Goal: Ask a question

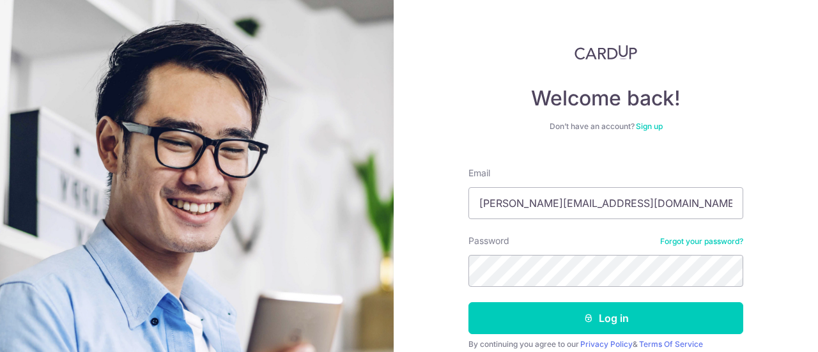
click at [760, 211] on div "Welcome back! Don’t have an account? Sign up Email [PERSON_NAME][EMAIL_ADDRESS]…" at bounding box center [606, 176] width 424 height 352
type input "[EMAIL_ADDRESS][DOMAIN_NAME]"
click at [469, 302] on button "Log in" at bounding box center [606, 318] width 275 height 32
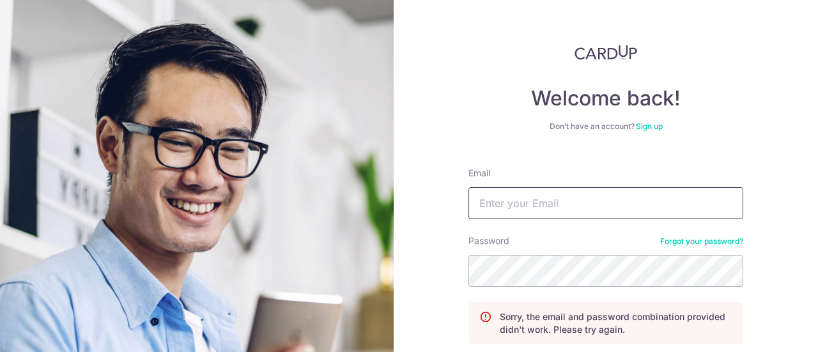
click at [649, 190] on input "Email" at bounding box center [606, 203] width 275 height 32
type input "[EMAIL_ADDRESS][DOMAIN_NAME]"
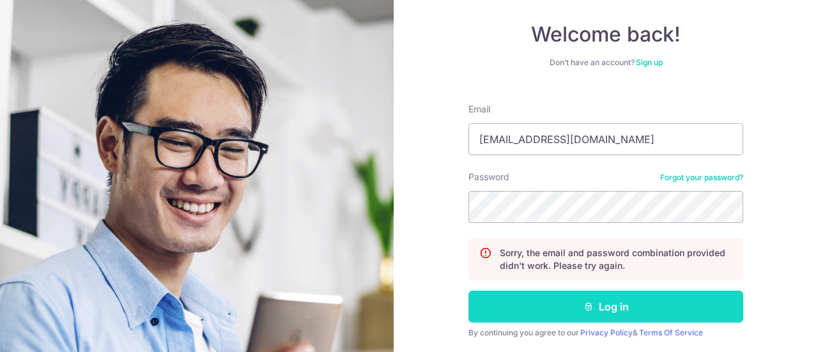
click at [585, 302] on icon "submit" at bounding box center [589, 307] width 10 height 10
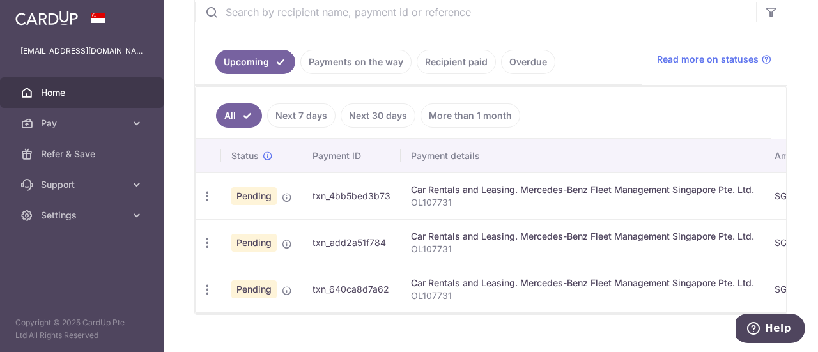
click at [346, 288] on td "txn_640ca8d7a62" at bounding box center [351, 289] width 98 height 47
click at [752, 316] on button "Help" at bounding box center [769, 328] width 72 height 29
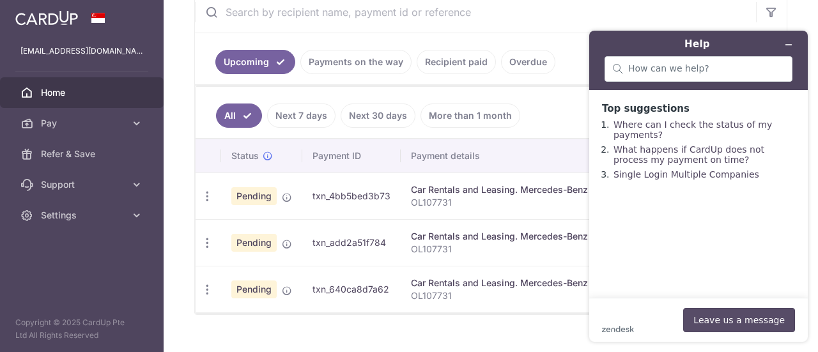
click at [749, 314] on button "Leave us a message" at bounding box center [739, 320] width 112 height 24
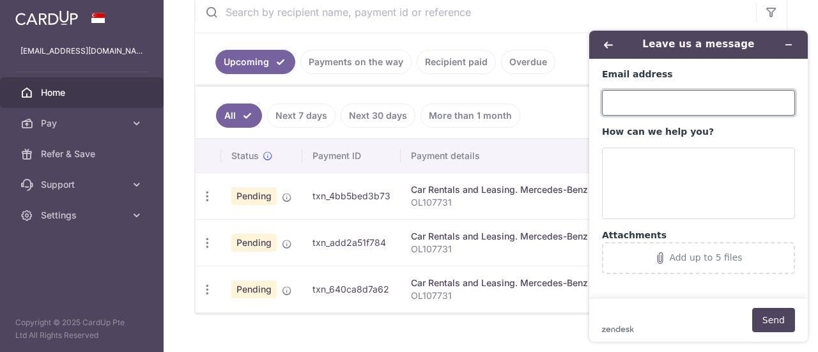
click at [686, 95] on input "Email address" at bounding box center [698, 103] width 193 height 26
type input "[EMAIL_ADDRESS][DOMAIN_NAME]"
click at [752, 308] on button "Send" at bounding box center [773, 320] width 43 height 24
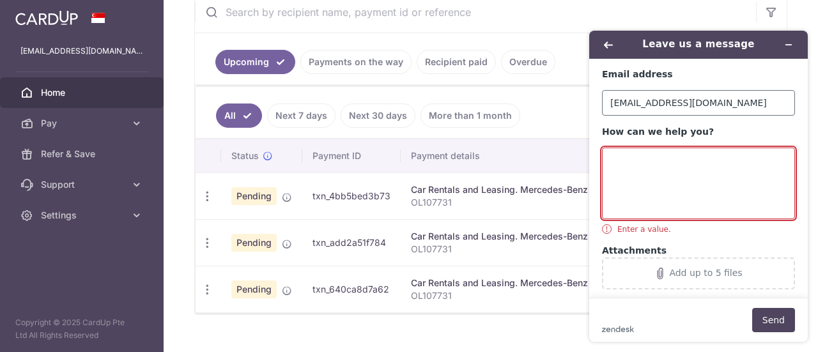
scroll to position [1, 0]
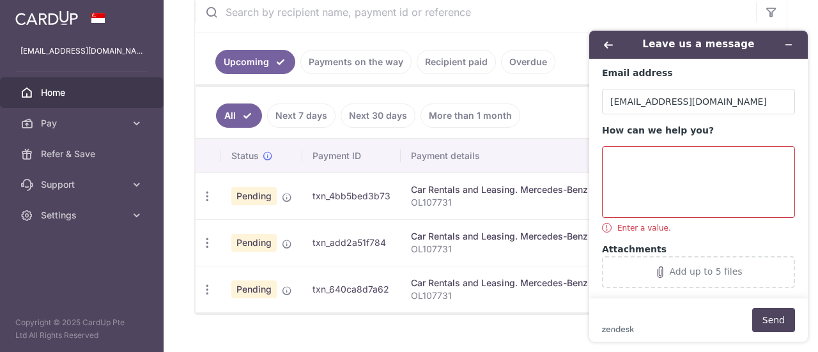
click at [757, 229] on div "How can we help you? Enter a value." at bounding box center [698, 179] width 193 height 109
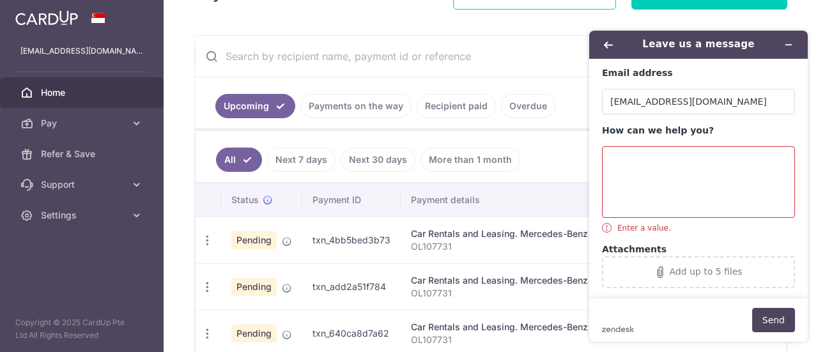
scroll to position [192, 0]
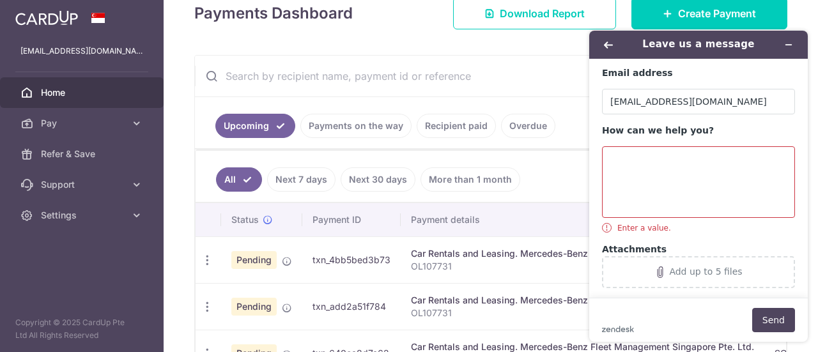
click at [546, 192] on ul "All Next 7 days Next 30 days More than 1 month" at bounding box center [483, 177] width 575 height 52
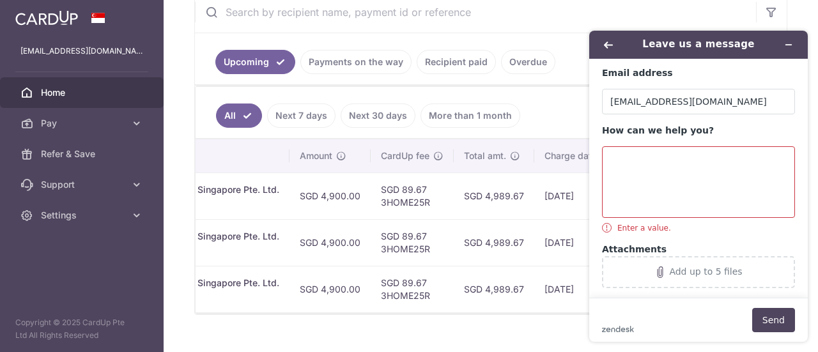
scroll to position [0, 476]
click at [788, 42] on icon "Minimize widget" at bounding box center [788, 44] width 9 height 9
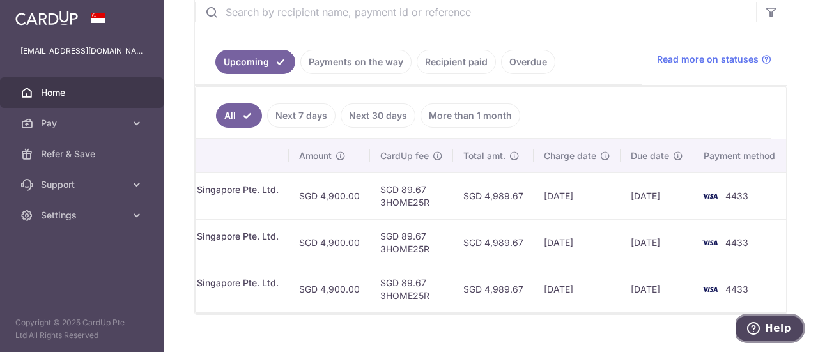
scroll to position [0, 0]
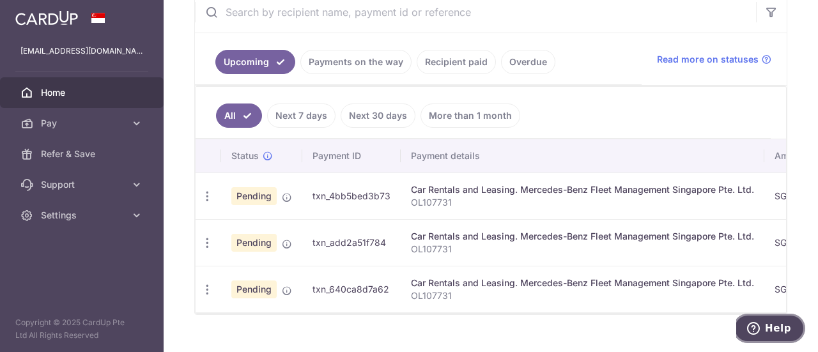
click at [753, 332] on icon "Help" at bounding box center [753, 328] width 13 height 13
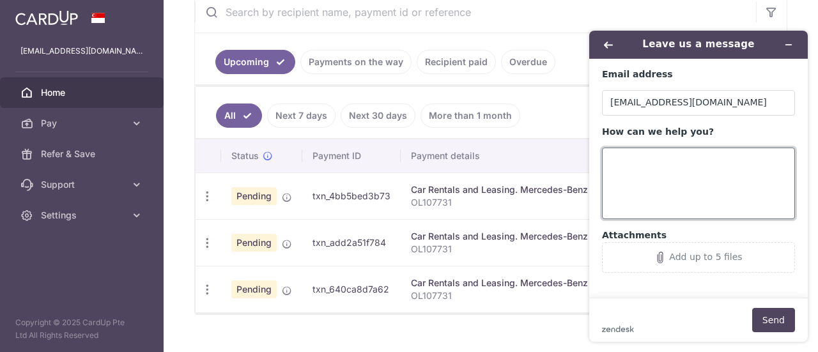
click at [709, 186] on textarea "How can we help you?" at bounding box center [698, 184] width 193 height 72
click at [704, 164] on textarea "How can we help you?" at bounding box center [698, 184] width 193 height 72
paste textarea "Alex@492888"
click at [725, 167] on textarea "Alex@492888" at bounding box center [698, 184] width 193 height 72
drag, startPoint x: 698, startPoint y: 162, endPoint x: 494, endPoint y: 159, distance: 203.9
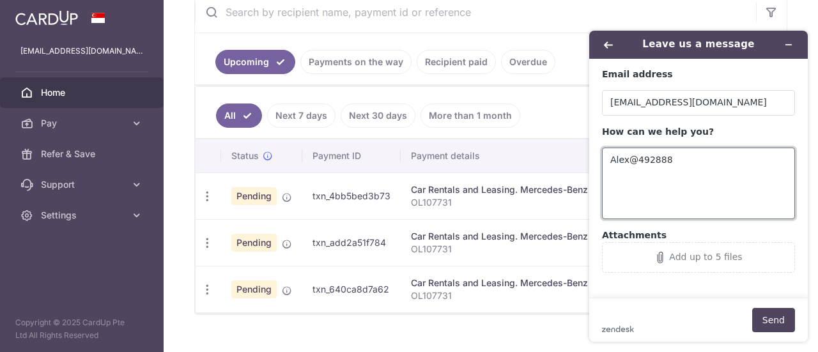
click at [579, 159] on html "Leave us a message Email address [PERSON_NAME][EMAIL_ADDRESS][DOMAIN_NAME] How …" at bounding box center [698, 186] width 239 height 332
paste textarea "Subject: Enquiry on Pending Payment Scheduled for [DATE] Dear CardUp Support Te…"
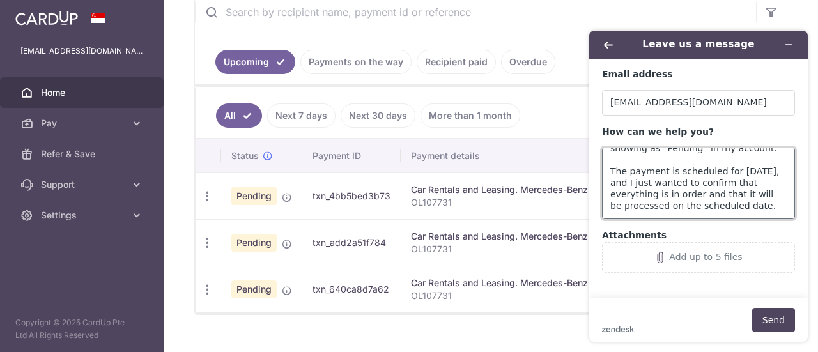
scroll to position [1, 0]
type textarea "Subject: Enquiry on Pending Payment Scheduled for [DATE] Dear CardUp Support Te…"
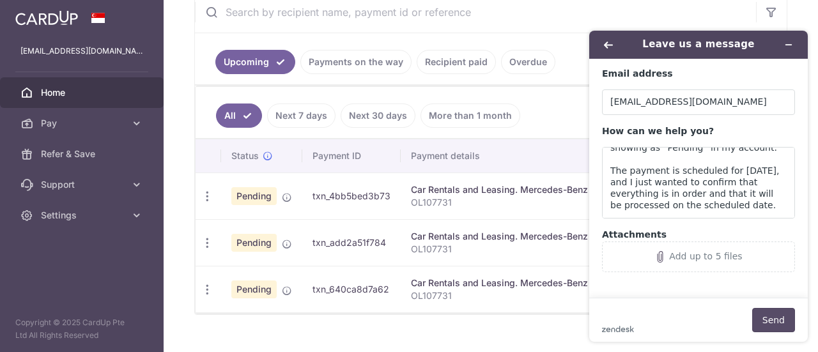
click at [777, 316] on button "Send" at bounding box center [773, 320] width 43 height 24
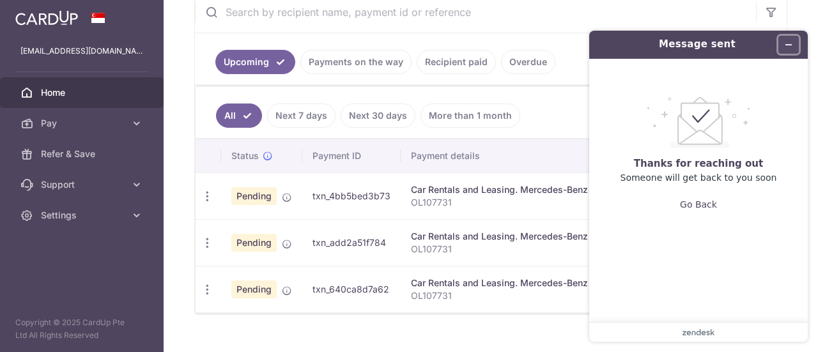
click at [786, 46] on icon "Minimize widget" at bounding box center [788, 44] width 9 height 9
